Goal: Task Accomplishment & Management: Manage account settings

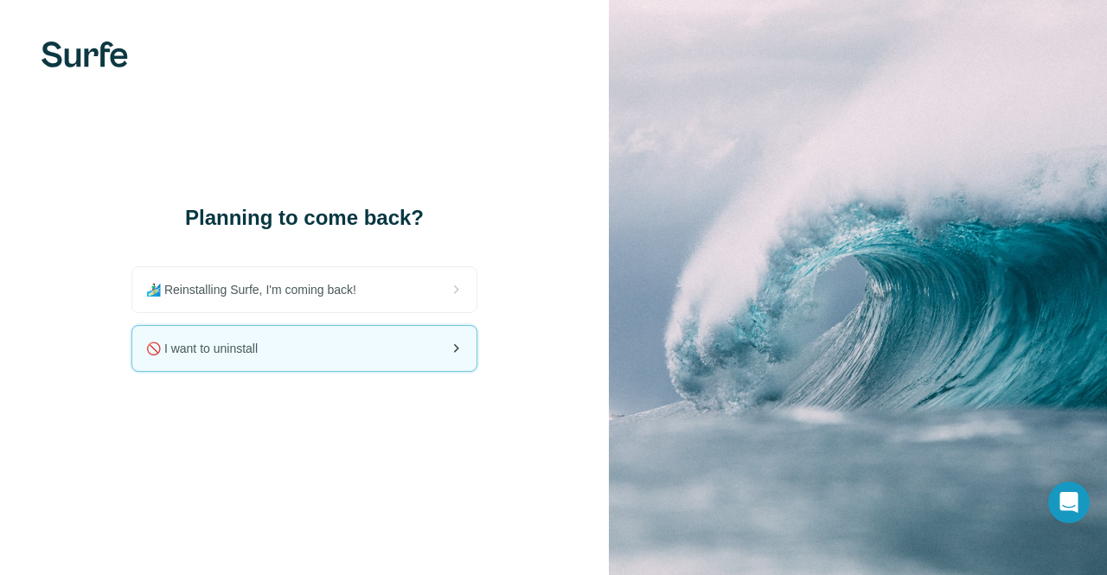
click at [385, 347] on div "🚫 I want to uninstall" at bounding box center [304, 348] width 344 height 45
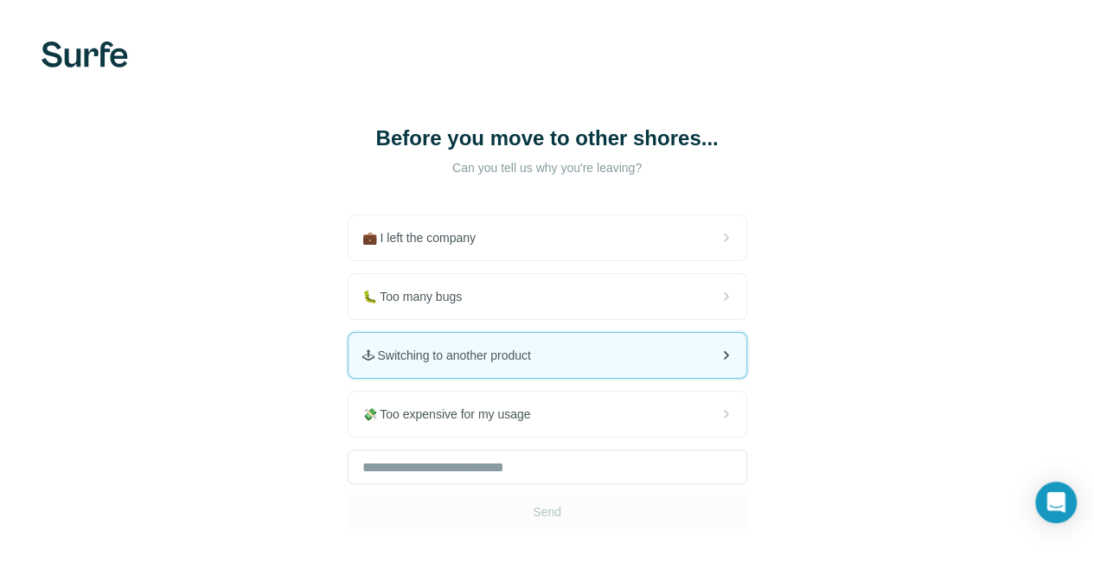
click at [460, 353] on div "🕹 Switching to another product" at bounding box center [548, 355] width 398 height 45
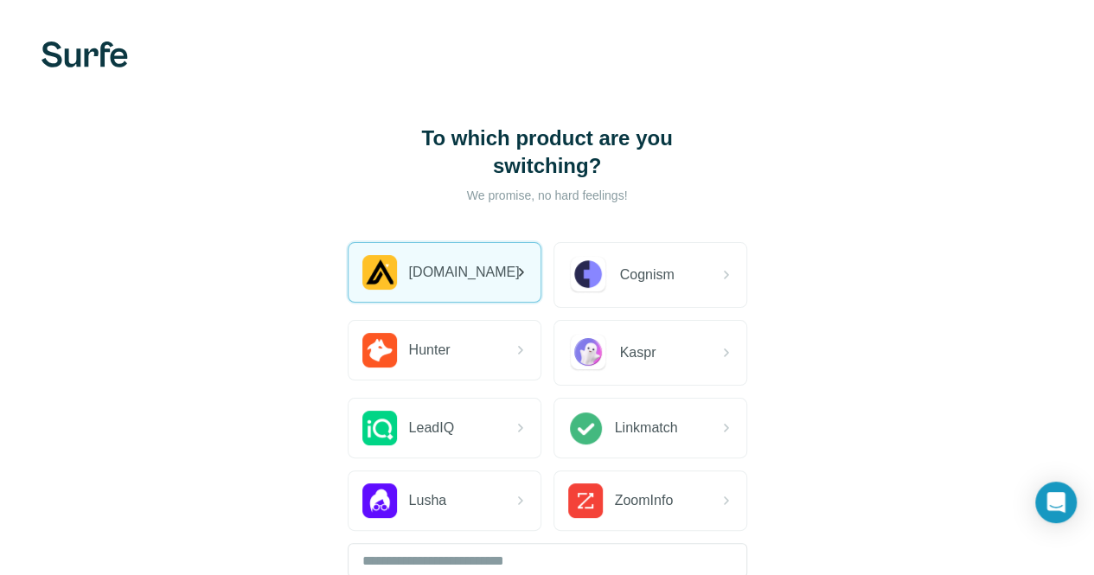
click at [349, 290] on div "[DOMAIN_NAME]" at bounding box center [445, 272] width 192 height 59
